Goal: Task Accomplishment & Management: Manage account settings

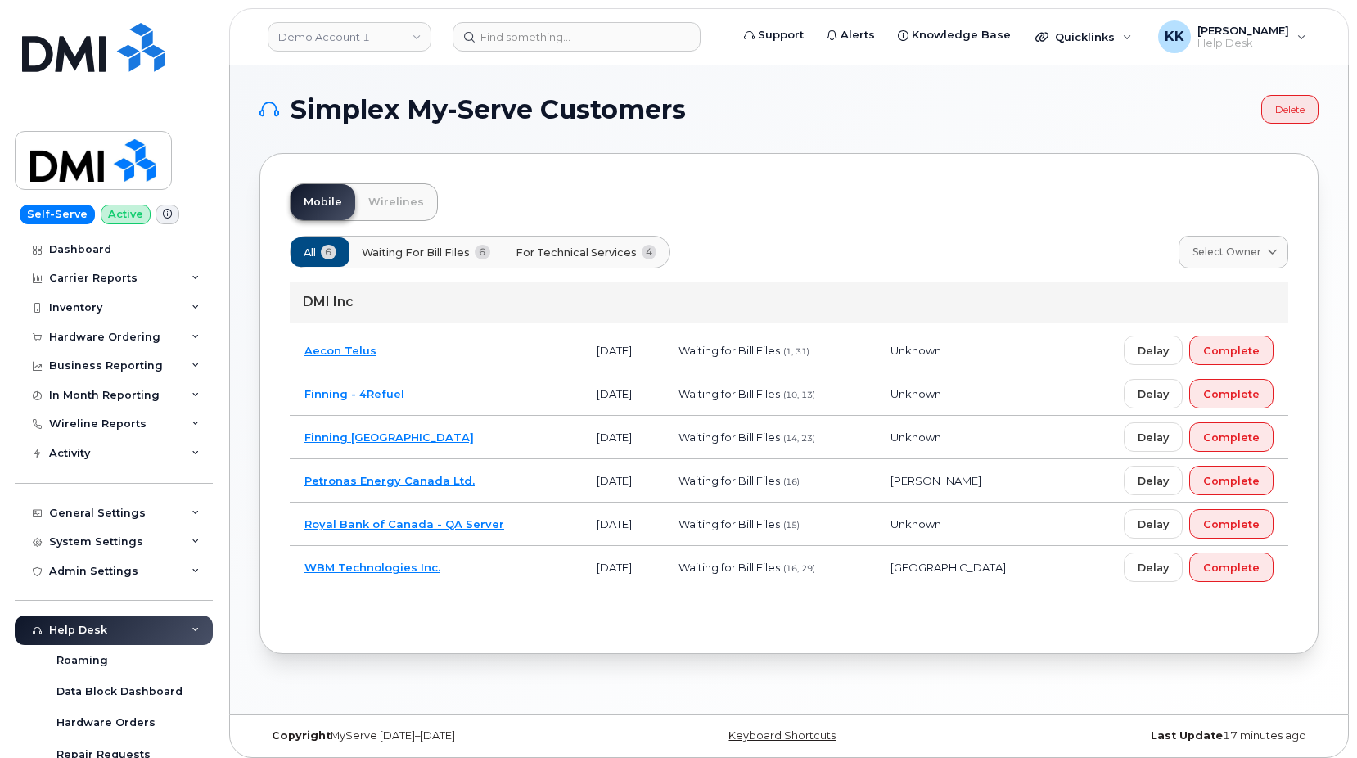
click at [440, 396] on td "Finning - 4Refuel" at bounding box center [436, 393] width 292 height 43
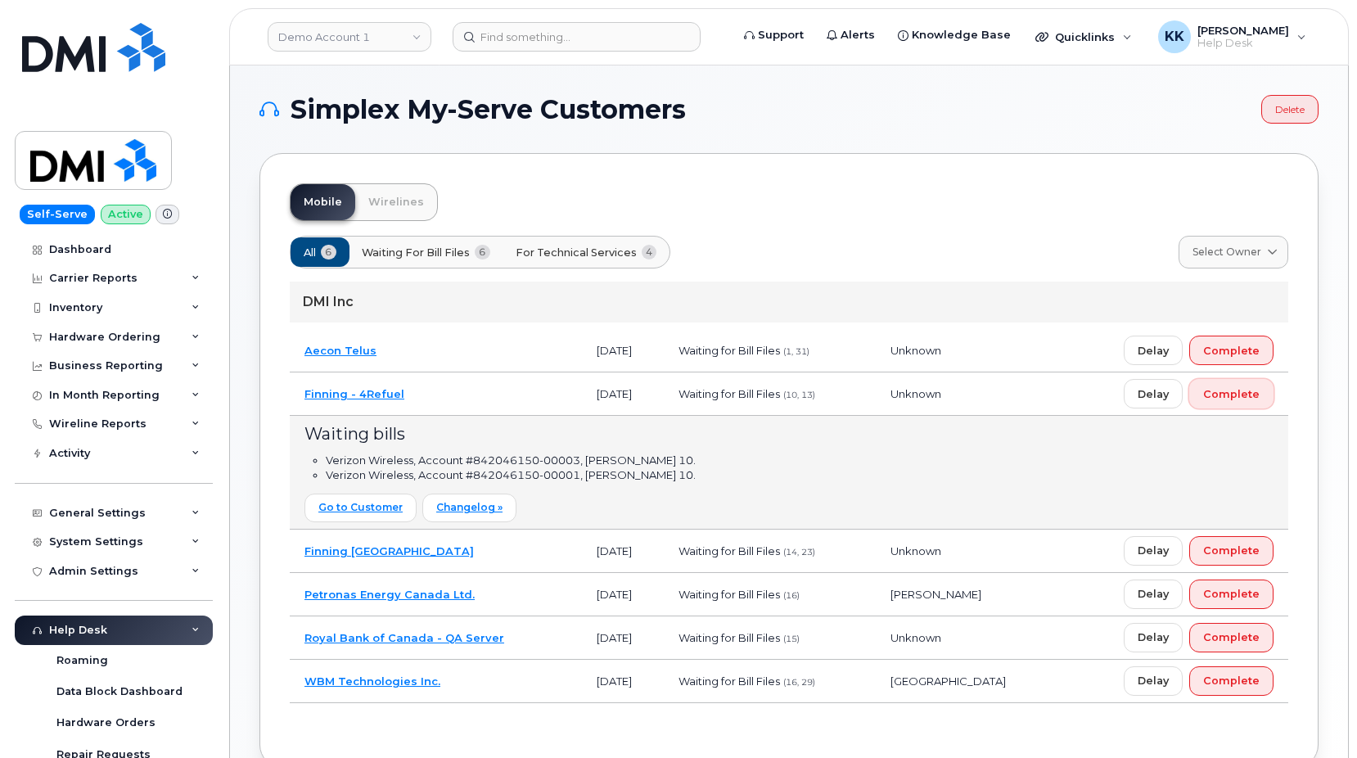
click at [1225, 390] on span "Complete" at bounding box center [1231, 394] width 56 height 16
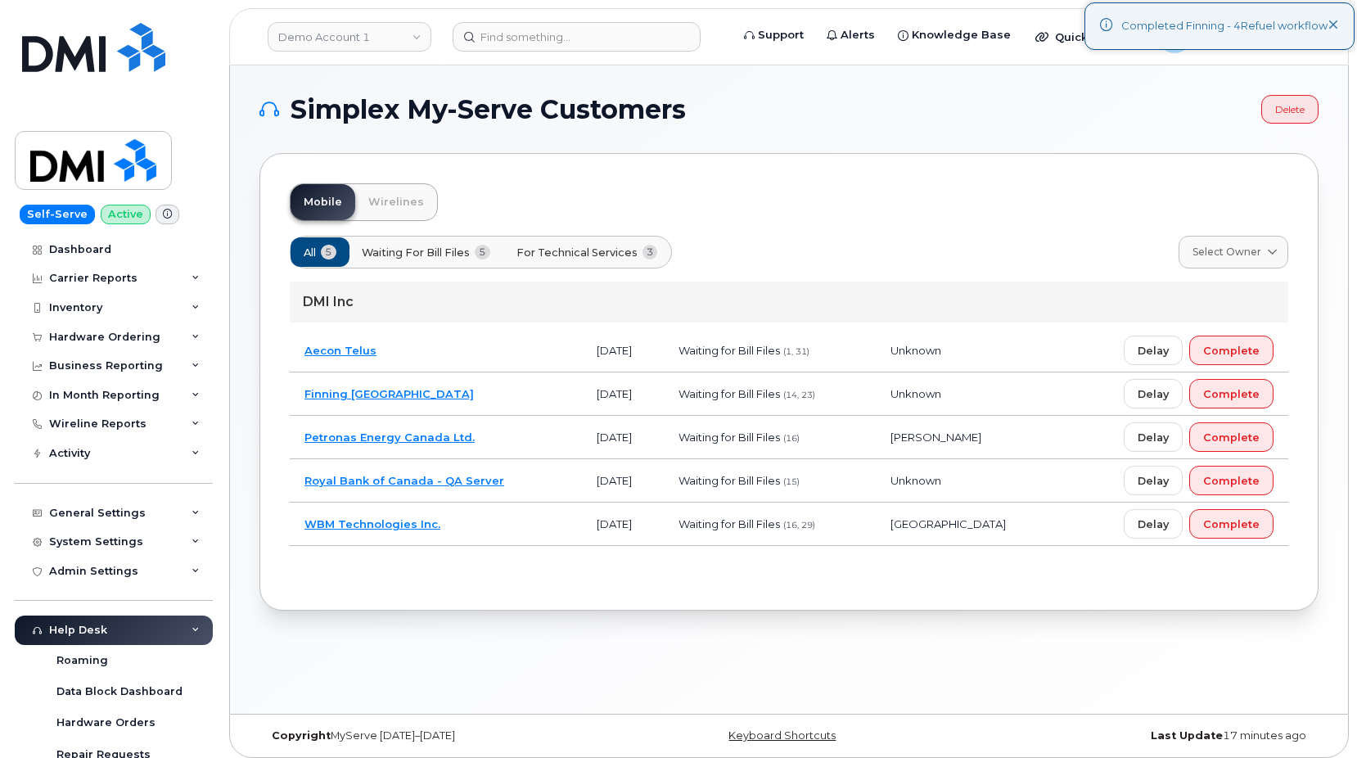
click at [590, 249] on span "For Technical Services" at bounding box center [576, 253] width 121 height 16
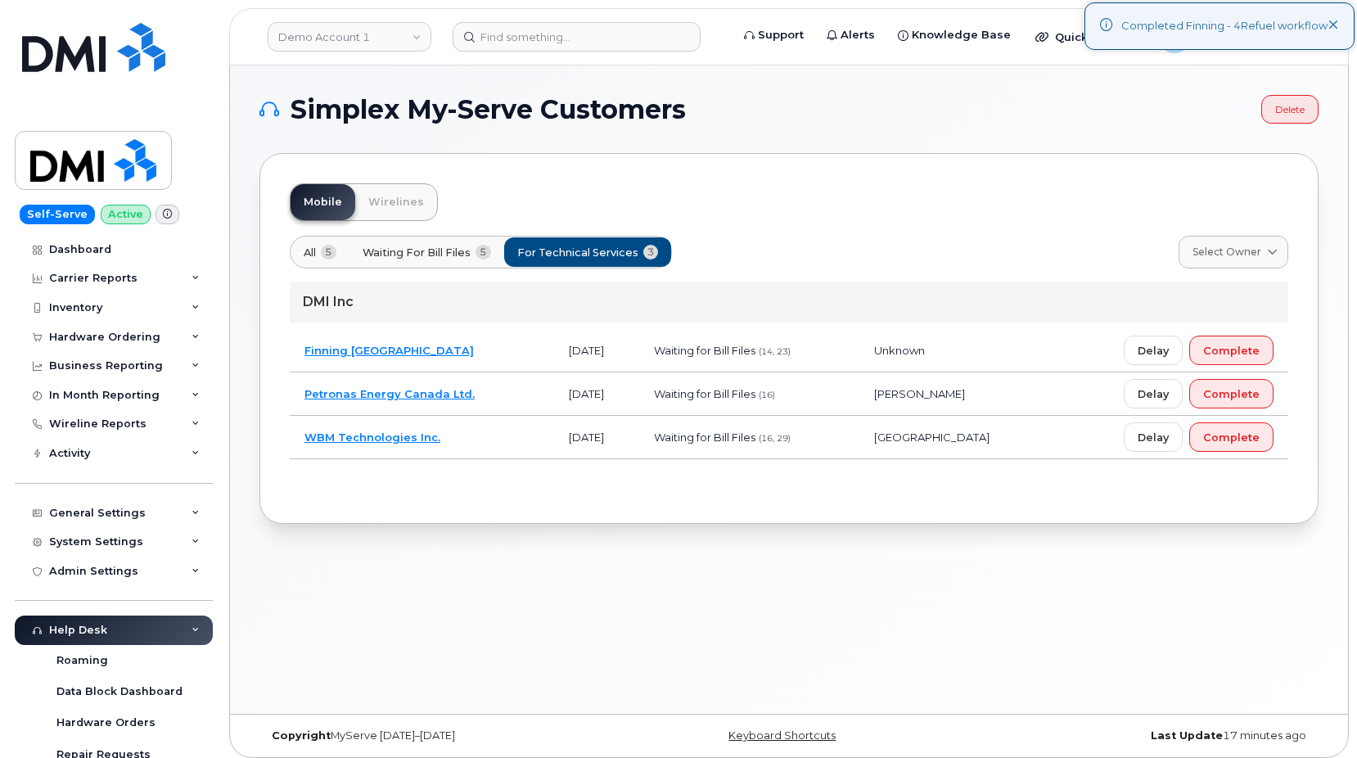
click at [412, 258] on span "Waiting for Bill Files" at bounding box center [417, 253] width 108 height 16
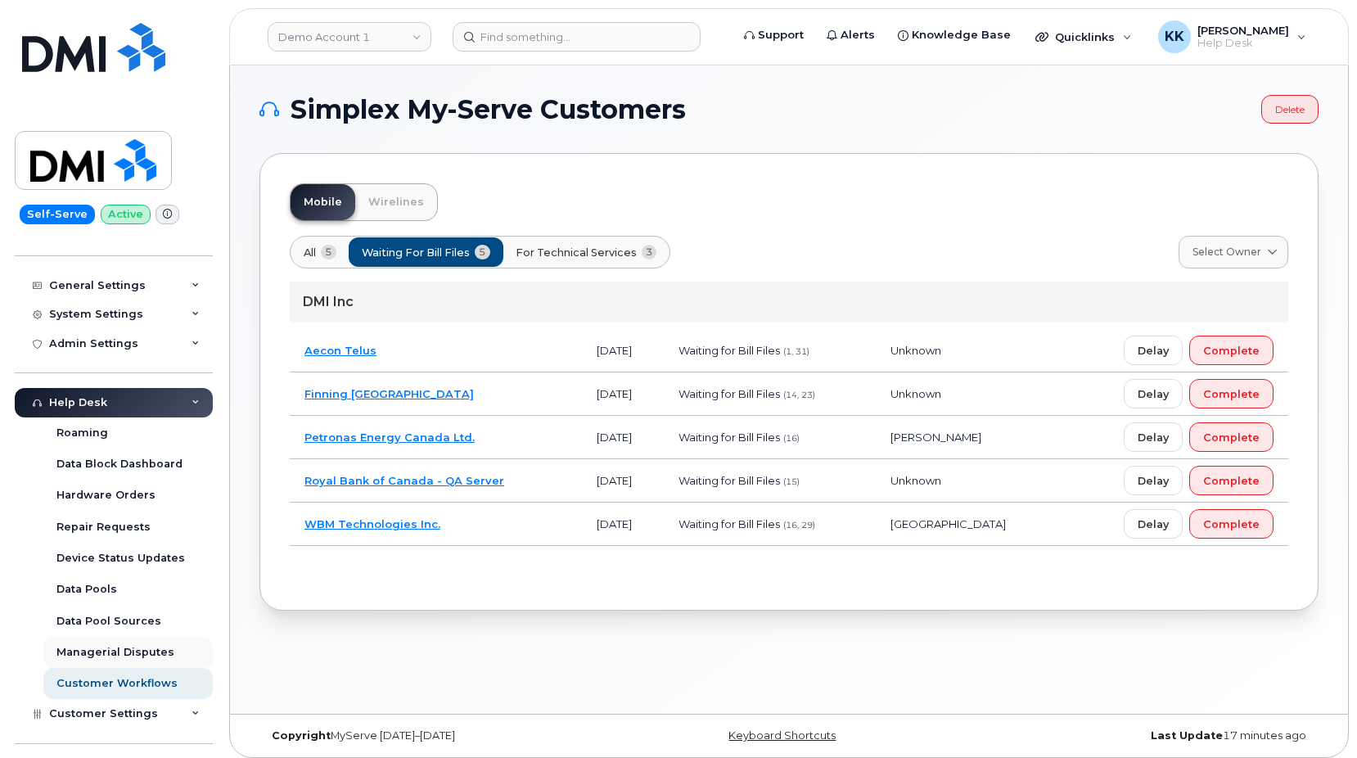
scroll to position [257, 0]
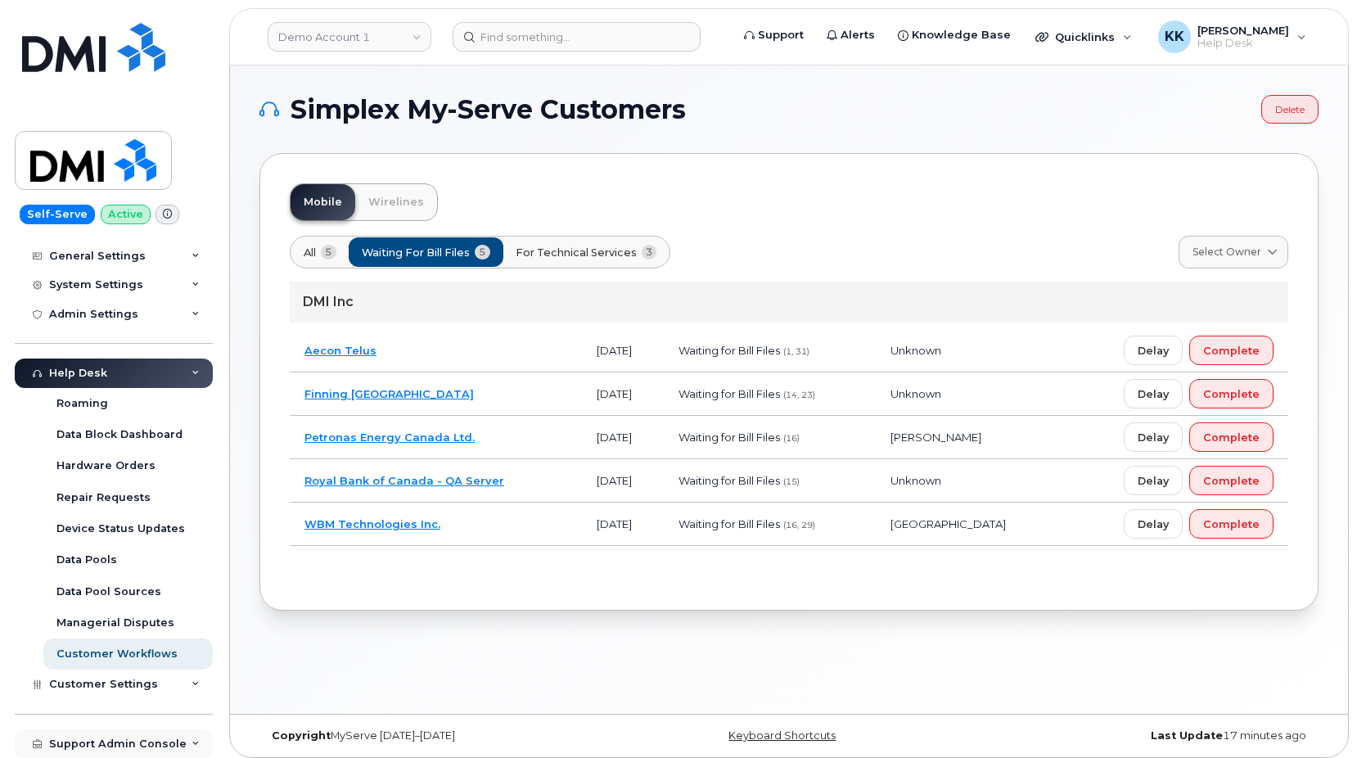
click at [131, 734] on div "Support Admin Console" at bounding box center [114, 743] width 198 height 29
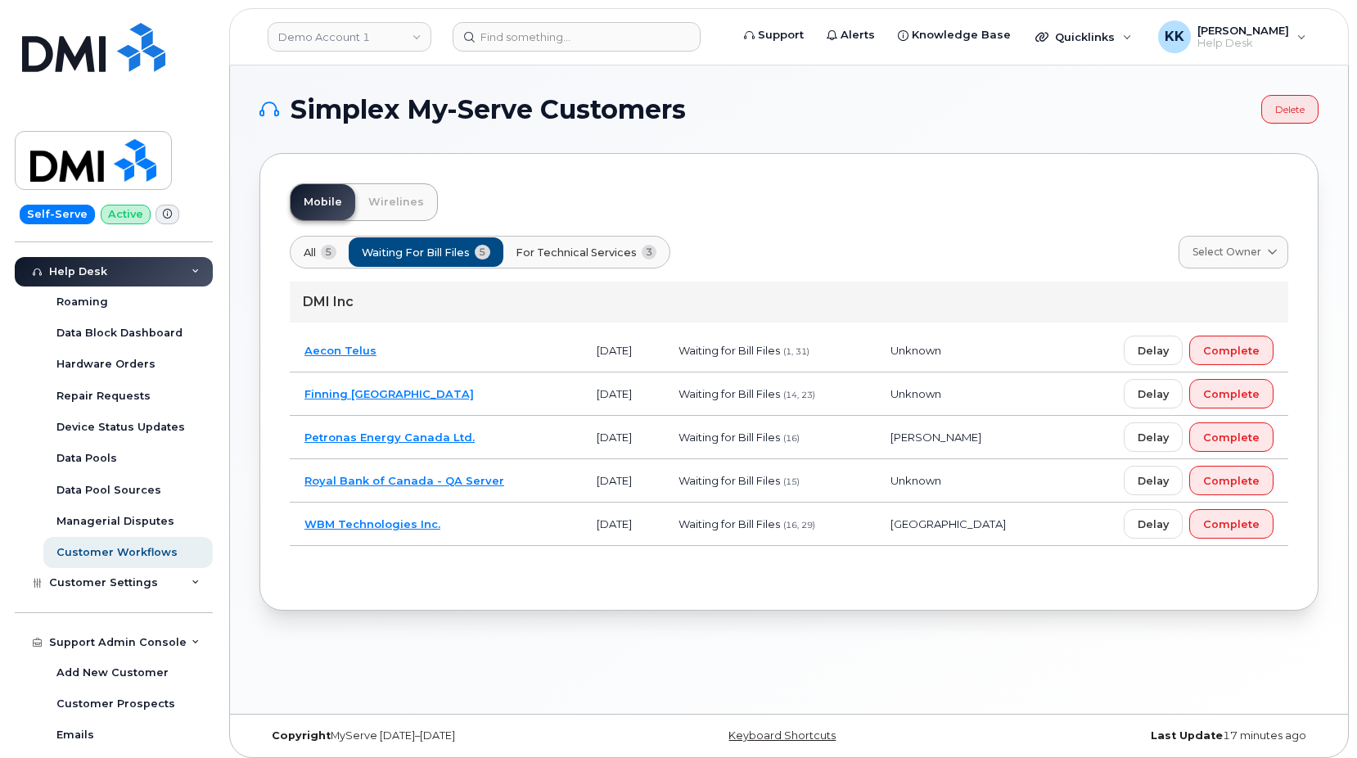
scroll to position [570, 0]
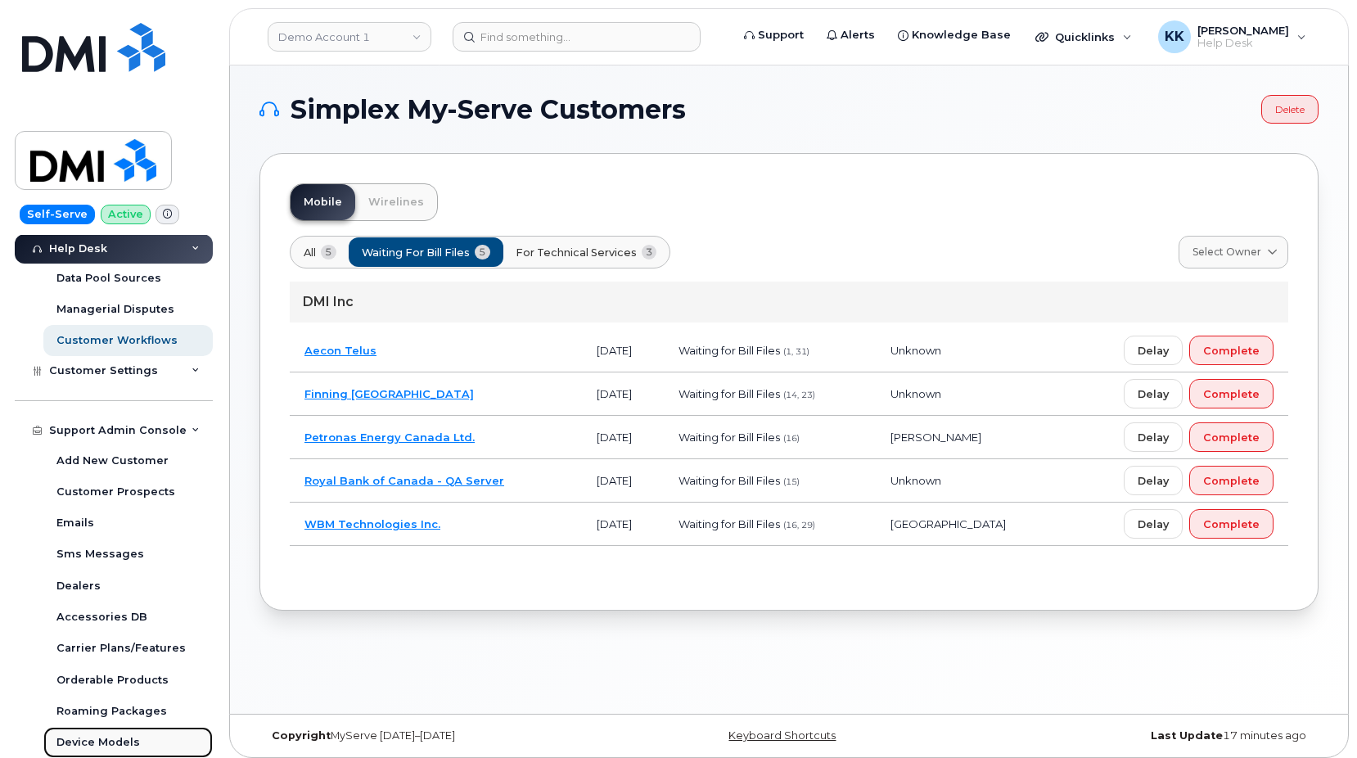
click at [117, 738] on div "Device Models" at bounding box center [97, 742] width 83 height 15
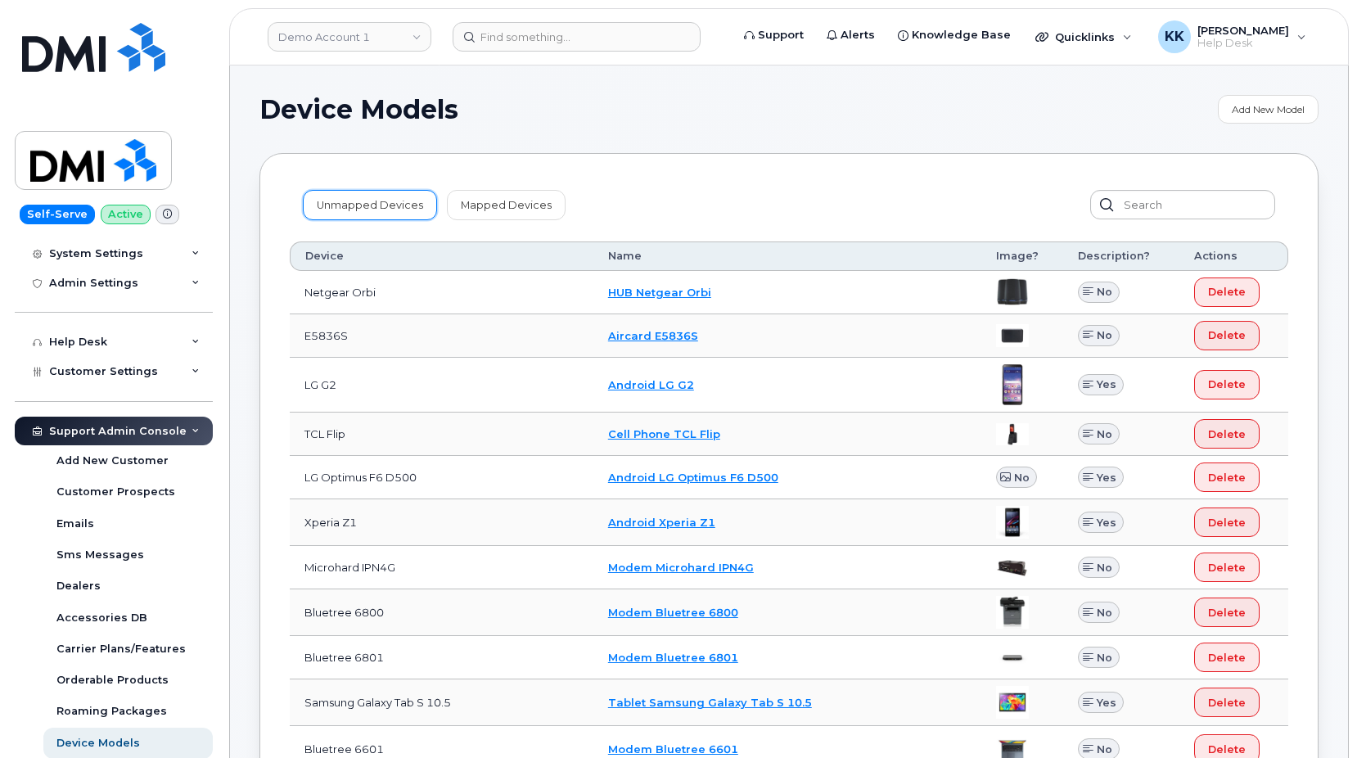
click at [352, 198] on link "Unmapped Devices" at bounding box center [370, 204] width 134 height 29
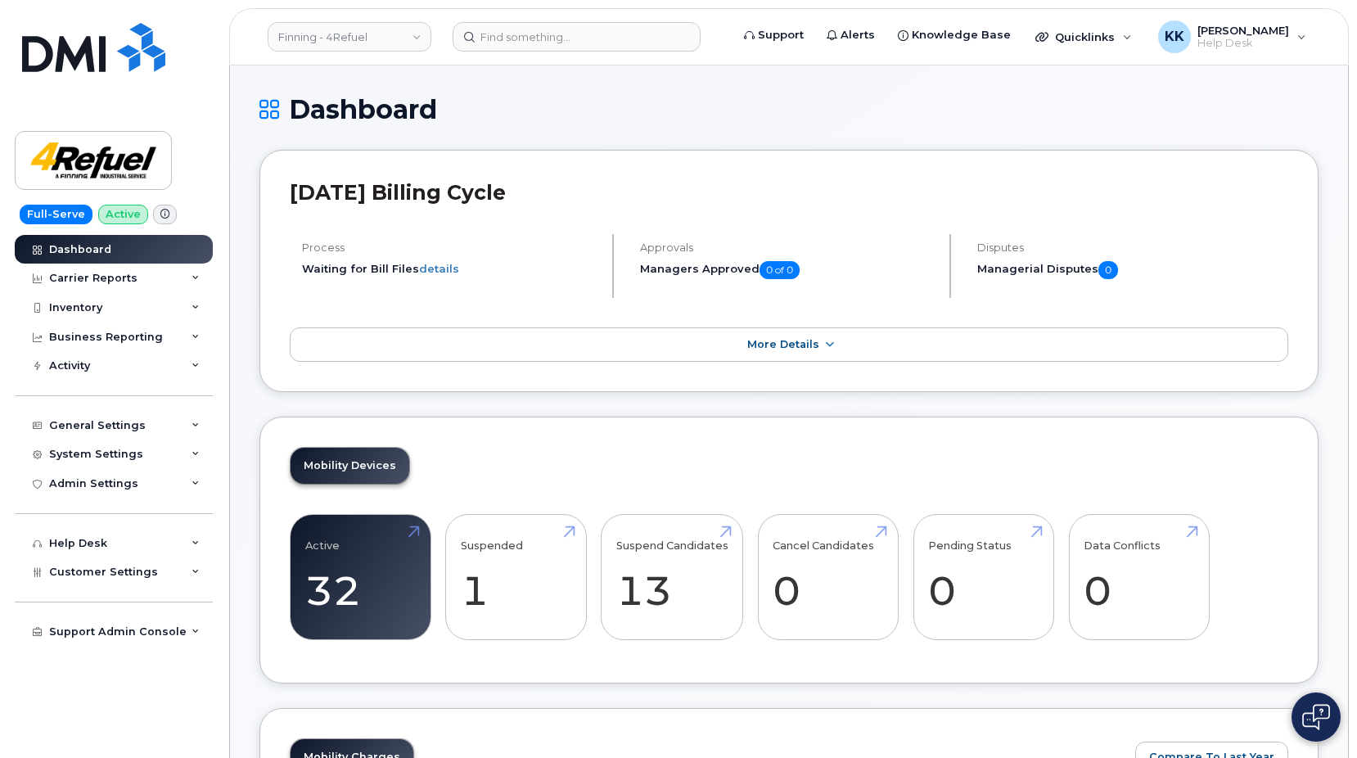
scroll to position [2008, 0]
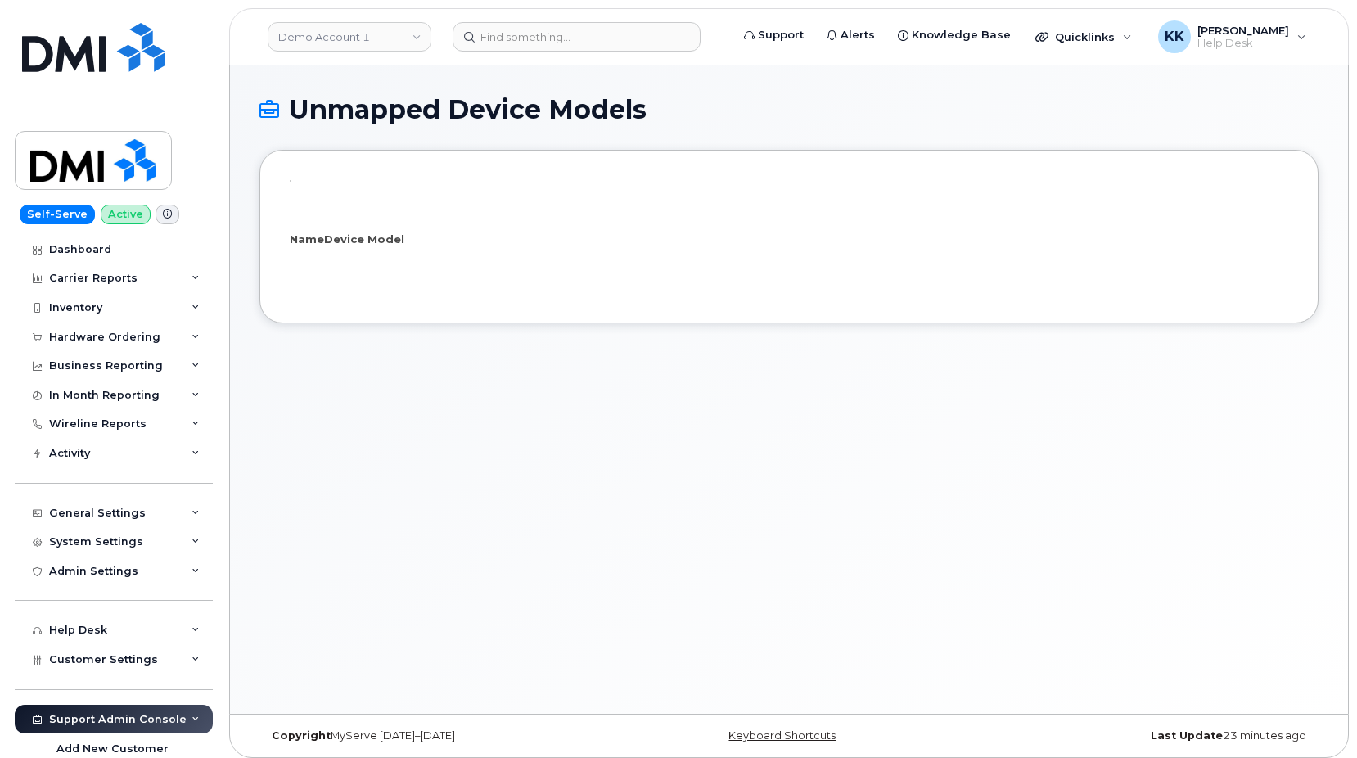
select select "25"
